Goal: Find specific page/section: Find specific page/section

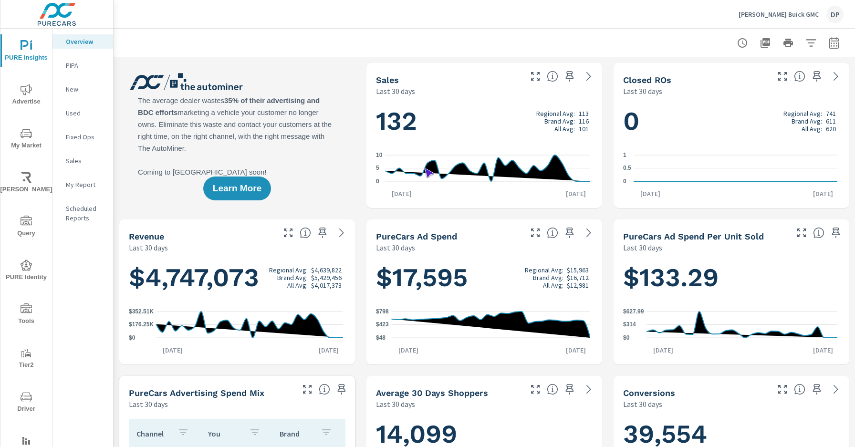
click at [24, 403] on span "Driver" at bounding box center [26, 402] width 46 height 23
